Goal: Task Accomplishment & Management: Complete application form

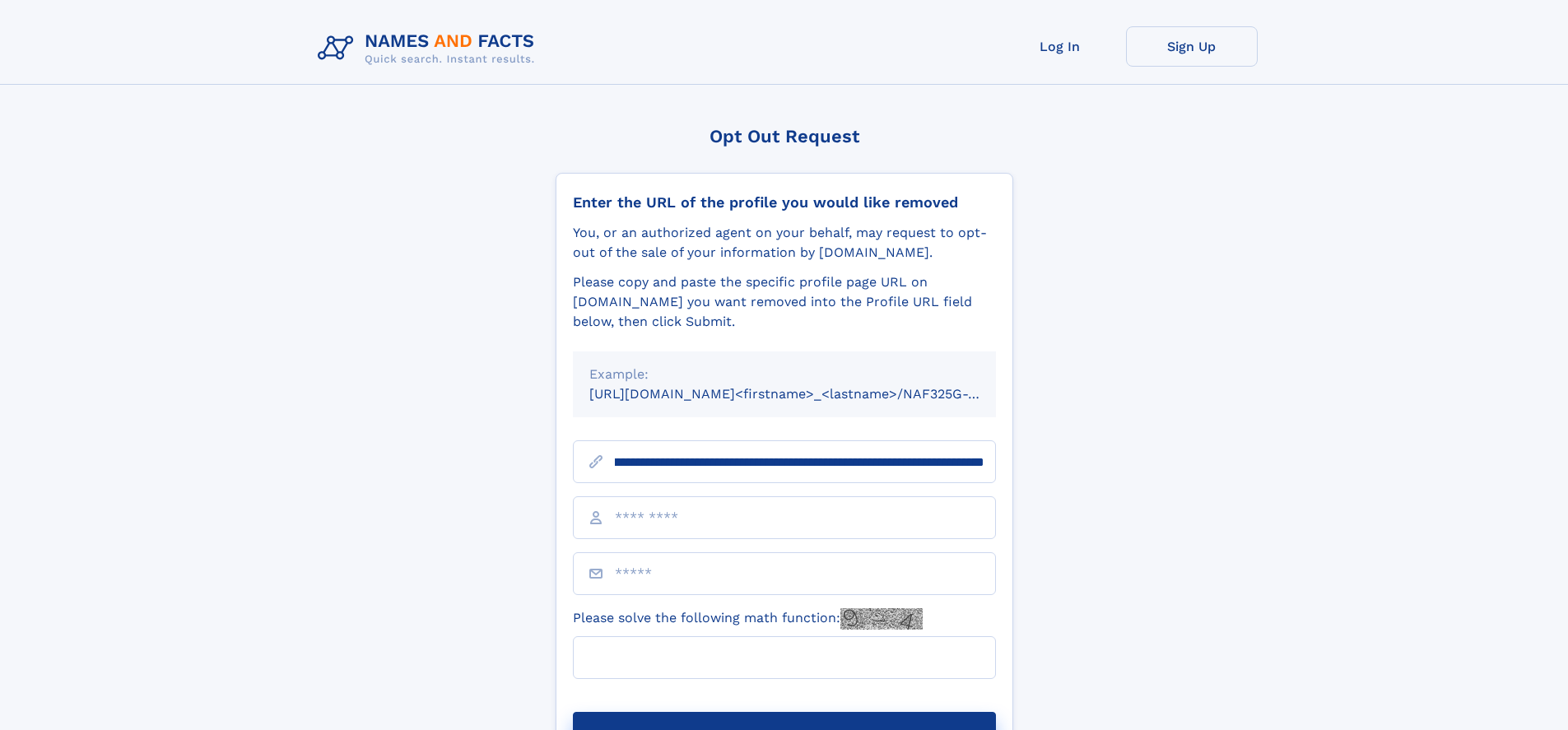
scroll to position [0, 232]
type input "**********"
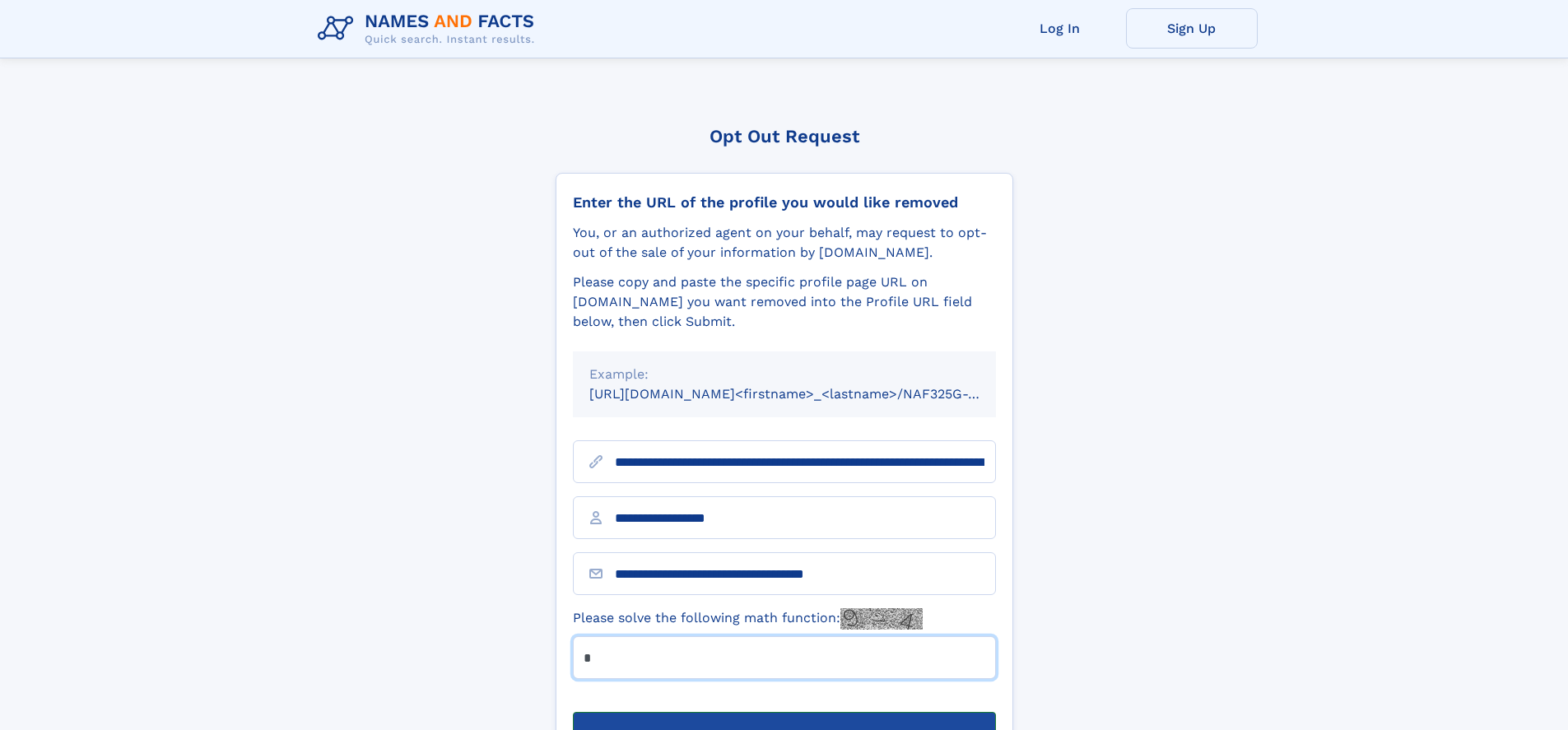
type input "*"
click at [784, 712] on button "Submit Opt Out Request" at bounding box center [784, 738] width 423 height 52
